Goal: Task Accomplishment & Management: Complete application form

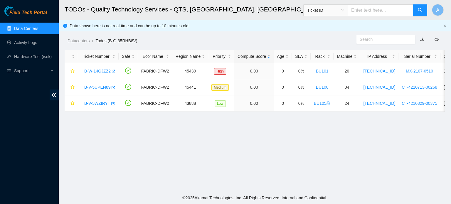
scroll to position [161, 0]
click at [103, 87] on link "B-V-5UPEN89" at bounding box center [97, 87] width 26 height 5
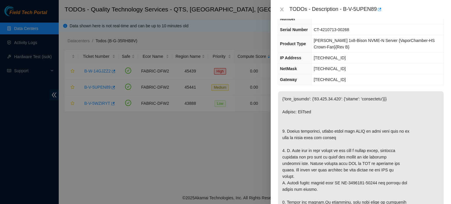
scroll to position [29, 0]
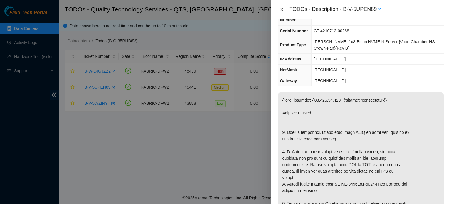
click at [285, 9] on button "Close" at bounding box center [282, 10] width 8 height 6
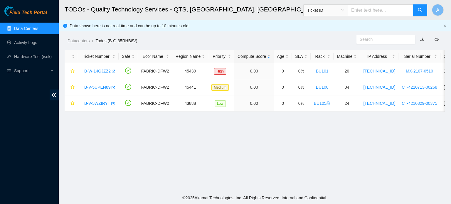
scroll to position [35, 0]
click at [107, 85] on link "B-V-5UPEN89" at bounding box center [97, 87] width 26 height 5
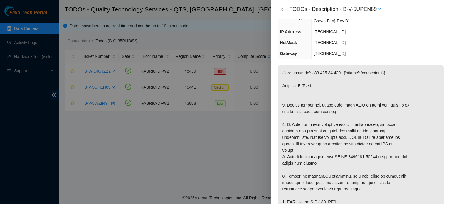
scroll to position [0, 0]
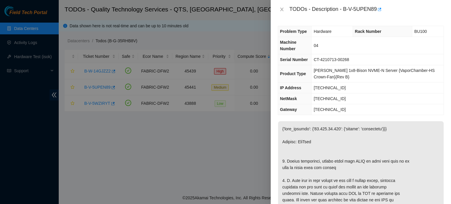
click at [281, 5] on div "TODOs - Description - B-V-5UPEN89" at bounding box center [361, 9] width 166 height 9
click at [282, 10] on icon "close" at bounding box center [281, 10] width 3 height 4
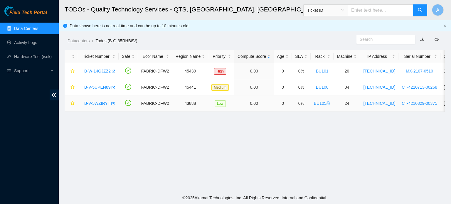
click at [98, 103] on link "B-V-5WZIRYT" at bounding box center [97, 103] width 26 height 5
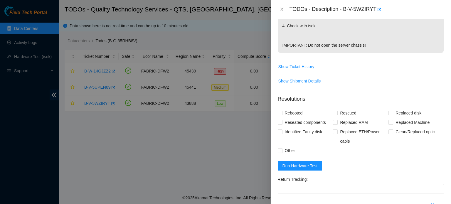
scroll to position [286, 0]
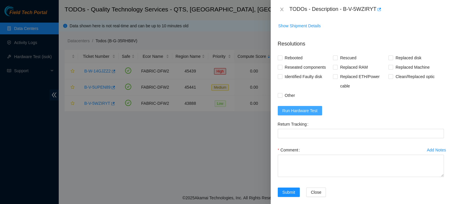
click at [311, 108] on span "Run Hardware Test" at bounding box center [300, 111] width 35 height 6
click at [365, 120] on div "Return Tracking" at bounding box center [361, 124] width 166 height 9
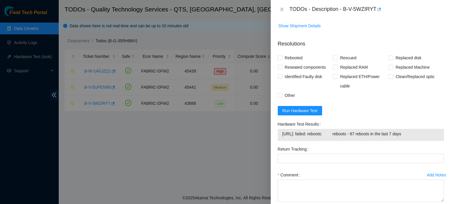
click at [446, 9] on div "TODOs - Description - B-V-5WZIRYT" at bounding box center [361, 9] width 180 height 19
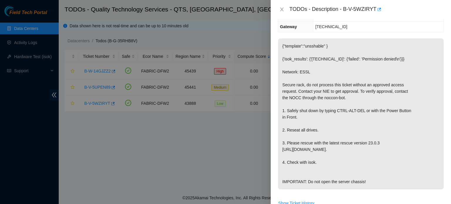
scroll to position [81, 0]
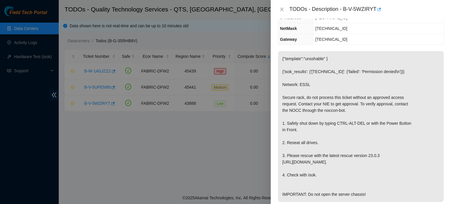
click at [337, 76] on p "{"template":"unsshable" } {'isok_results': {'[TECHNICAL_ID]': {'failed': 'Permi…" at bounding box center [361, 126] width 166 height 151
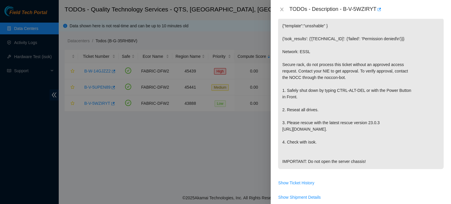
scroll to position [187, 0]
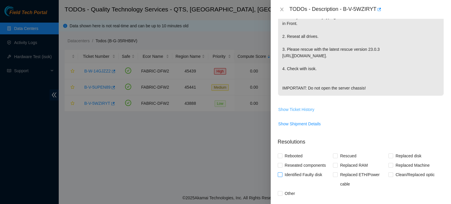
drag, startPoint x: 310, startPoint y: 103, endPoint x: 318, endPoint y: 169, distance: 65.8
click at [318, 169] on div "Problem Type Hardware Sub Type Tier 1 - Secure Rack Number BU105 Machine Number…" at bounding box center [361, 111] width 180 height 185
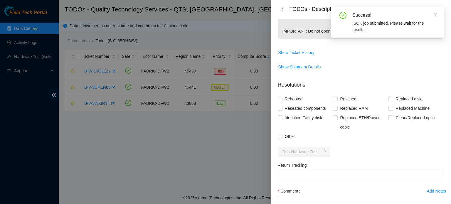
scroll to position [245, 0]
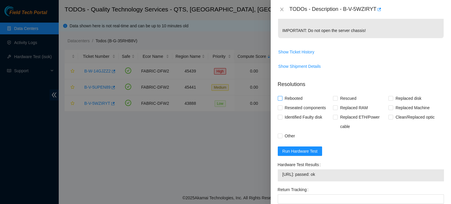
click at [295, 94] on span "Rebooted" at bounding box center [294, 98] width 23 height 9
click at [282, 96] on input "Rebooted" at bounding box center [280, 98] width 4 height 4
checkbox input "true"
click at [297, 103] on span "Reseated components" at bounding box center [306, 107] width 46 height 9
click at [282, 105] on input "Reseated components" at bounding box center [280, 107] width 4 height 4
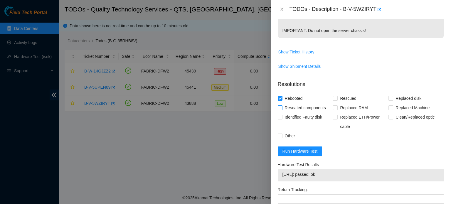
checkbox input "true"
click at [348, 94] on span "Rescued" at bounding box center [348, 98] width 21 height 9
click at [337, 96] on input "Rescued" at bounding box center [335, 98] width 4 height 4
checkbox input "true"
click at [287, 131] on span "Other" at bounding box center [290, 135] width 15 height 9
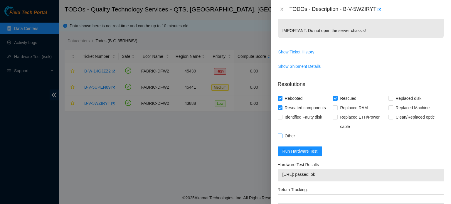
click at [282, 134] on input "Other" at bounding box center [280, 136] width 4 height 4
checkbox input "true"
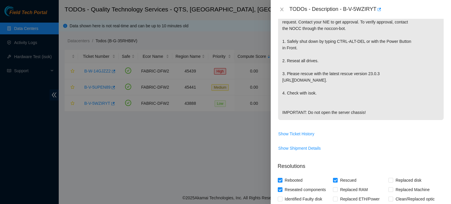
scroll to position [310, 0]
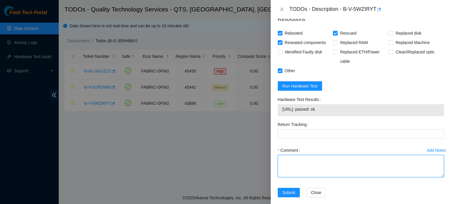
click at [300, 167] on textarea "Comment" at bounding box center [361, 166] width 166 height 22
type textarea "r"
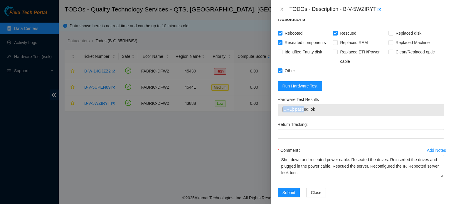
drag, startPoint x: 284, startPoint y: 104, endPoint x: 302, endPoint y: 102, distance: 18.3
click at [302, 106] on span "[URL]: passed: ok" at bounding box center [361, 109] width 157 height 6
click at [283, 106] on span "[URL]: passed: ok" at bounding box center [361, 109] width 157 height 6
drag, startPoint x: 283, startPoint y: 100, endPoint x: 312, endPoint y: 103, distance: 29.2
click at [312, 106] on span "[URL]: passed: ok" at bounding box center [361, 109] width 157 height 6
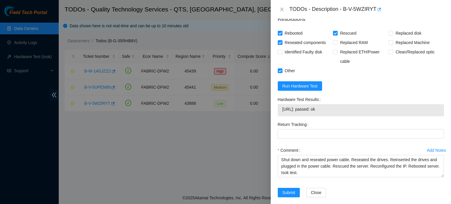
click at [280, 104] on div "[URL]: passed: ok" at bounding box center [361, 110] width 166 height 12
drag, startPoint x: 280, startPoint y: 102, endPoint x: 330, endPoint y: 107, distance: 50.5
click at [330, 107] on div "[URL]: passed: ok" at bounding box center [361, 110] width 166 height 12
copy tbody "[URL]: passed: ok"
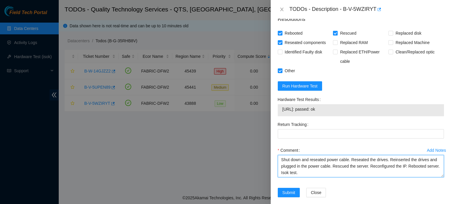
click at [314, 168] on textarea "Shut down and reseated power cable. Reseated the drives. Reinserted the drives …" at bounding box center [361, 166] width 166 height 22
paste textarea "[URL]: passed: ok"
type textarea "Shut down and reseated power cable. Reseated the drives. Reinserted the drives …"
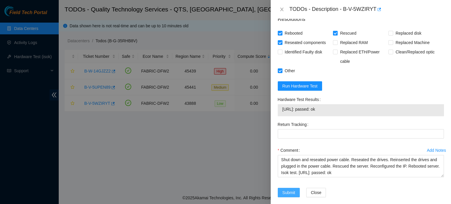
click at [288, 189] on span "Submit" at bounding box center [289, 192] width 13 height 6
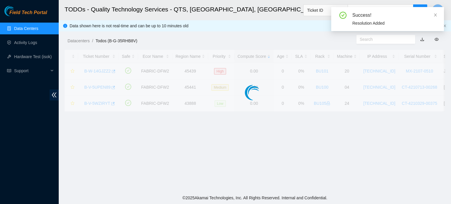
scroll to position [161, 0]
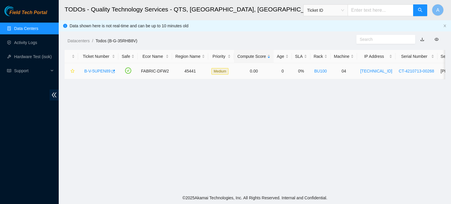
click at [102, 70] on link "B-V-5UPEN89" at bounding box center [97, 71] width 26 height 5
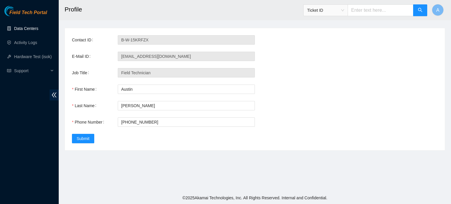
click at [25, 27] on link "Data Centers" at bounding box center [26, 28] width 24 height 5
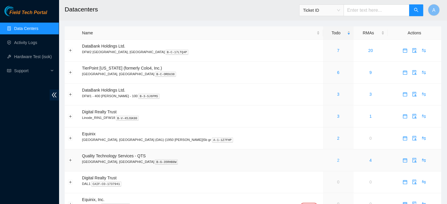
click at [337, 162] on link "2" at bounding box center [338, 160] width 2 height 5
click at [337, 160] on link "1" at bounding box center [338, 160] width 2 height 5
